Goal: Task Accomplishment & Management: Manage account settings

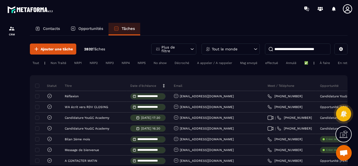
click at [225, 46] on div "Tout le monde" at bounding box center [230, 48] width 58 height 11
click at [229, 48] on p "Tout le monde" at bounding box center [225, 49] width 26 height 4
click at [254, 48] on icon at bounding box center [255, 48] width 5 height 5
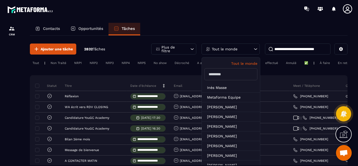
click at [256, 49] on icon at bounding box center [255, 48] width 5 height 5
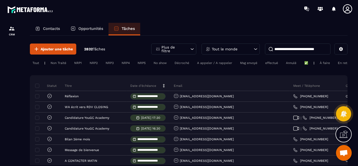
click at [256, 49] on icon at bounding box center [255, 48] width 5 height 5
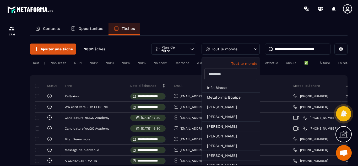
click at [226, 73] on input "text" at bounding box center [230, 74] width 53 height 12
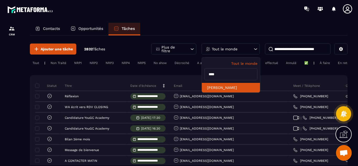
type input "****"
click at [223, 89] on li "[PERSON_NAME]" at bounding box center [231, 88] width 58 height 10
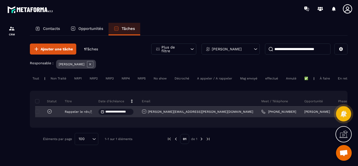
click at [74, 113] on p "Rappeler le rdv" at bounding box center [77, 112] width 24 height 4
